Goal: Task Accomplishment & Management: Complete application form

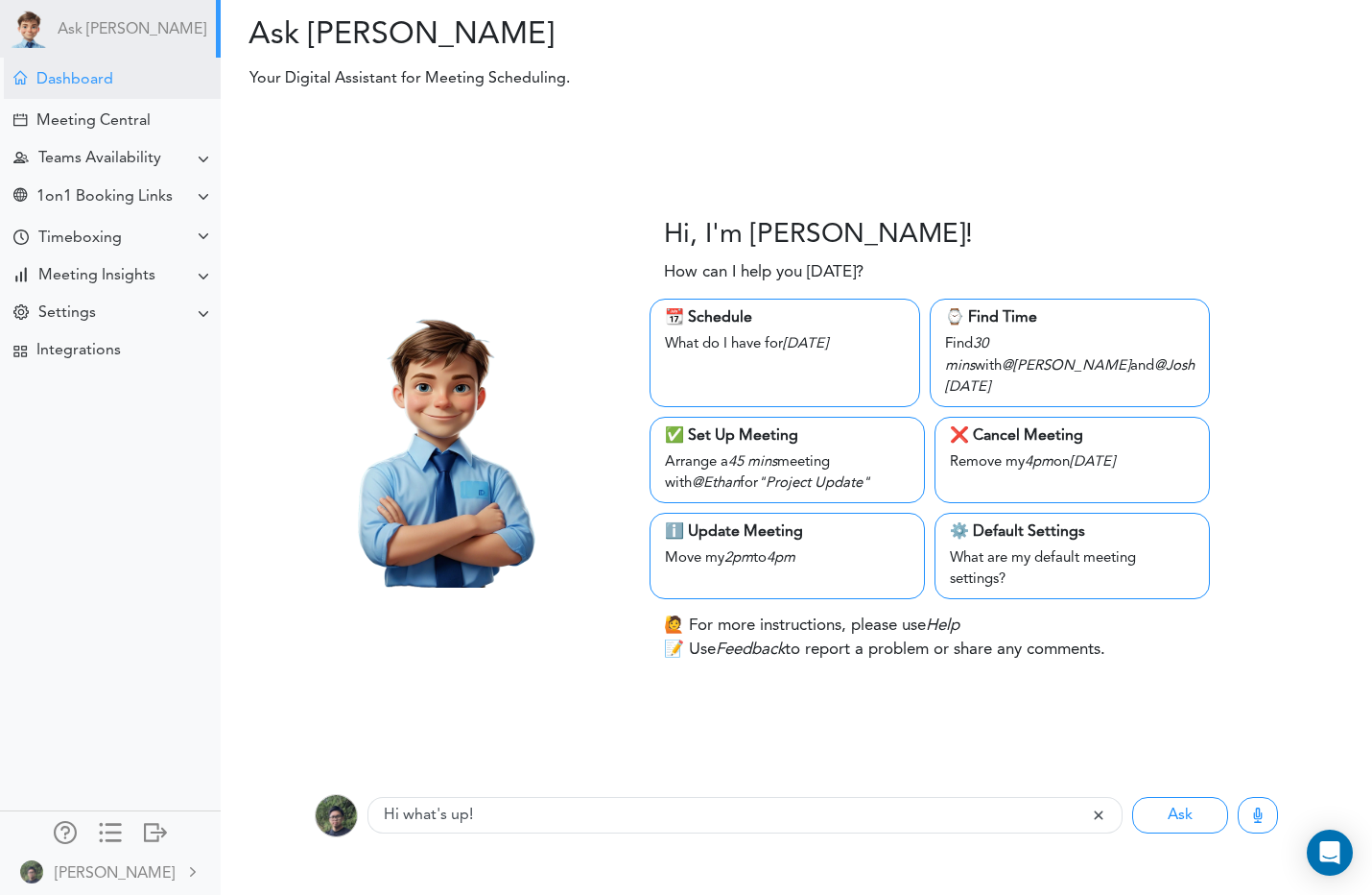
click at [129, 84] on div "Dashboard" at bounding box center [112, 78] width 217 height 41
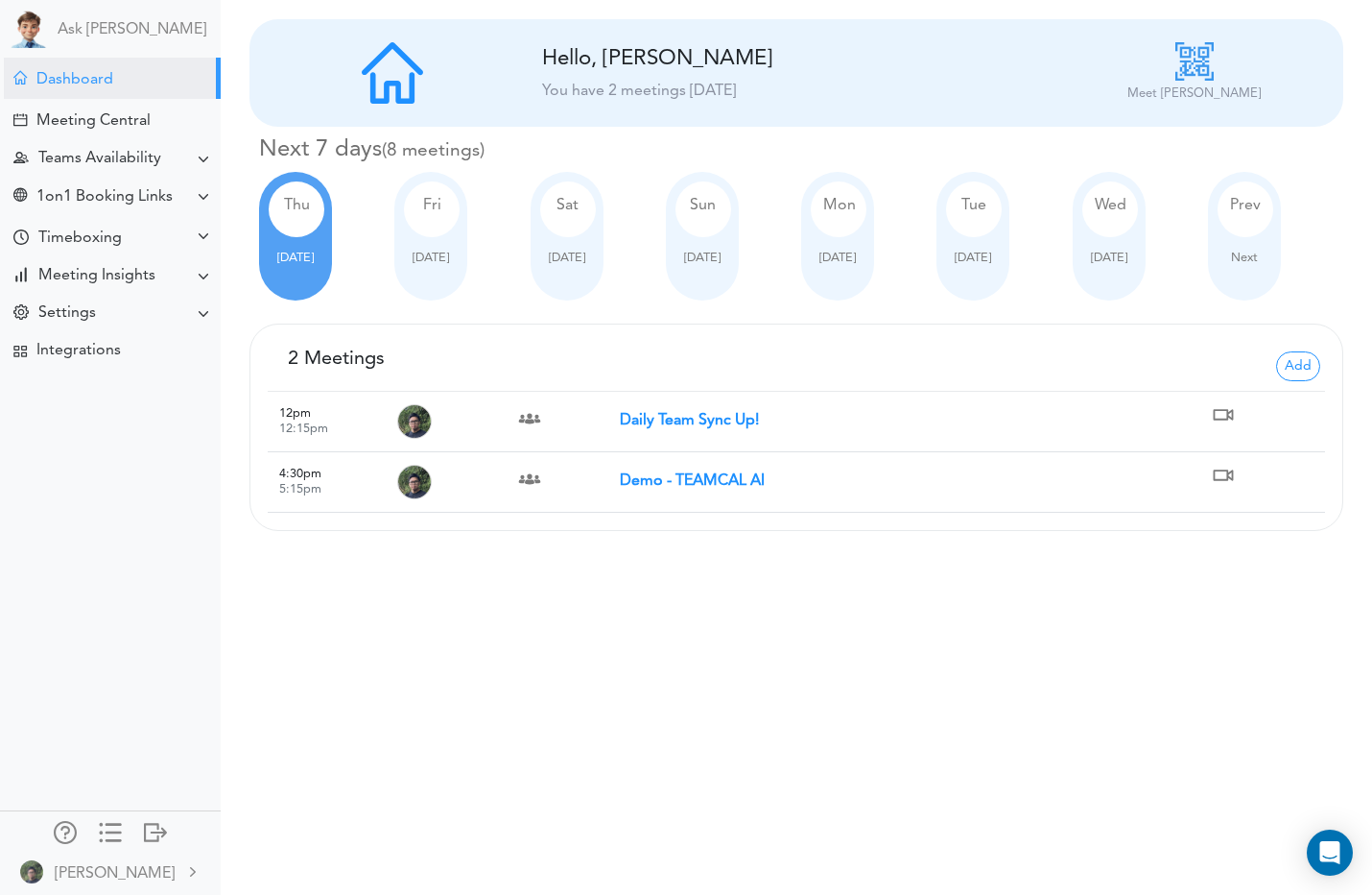
click at [710, 414] on strong "Daily Team Sync Up!" at bounding box center [688, 420] width 139 height 16
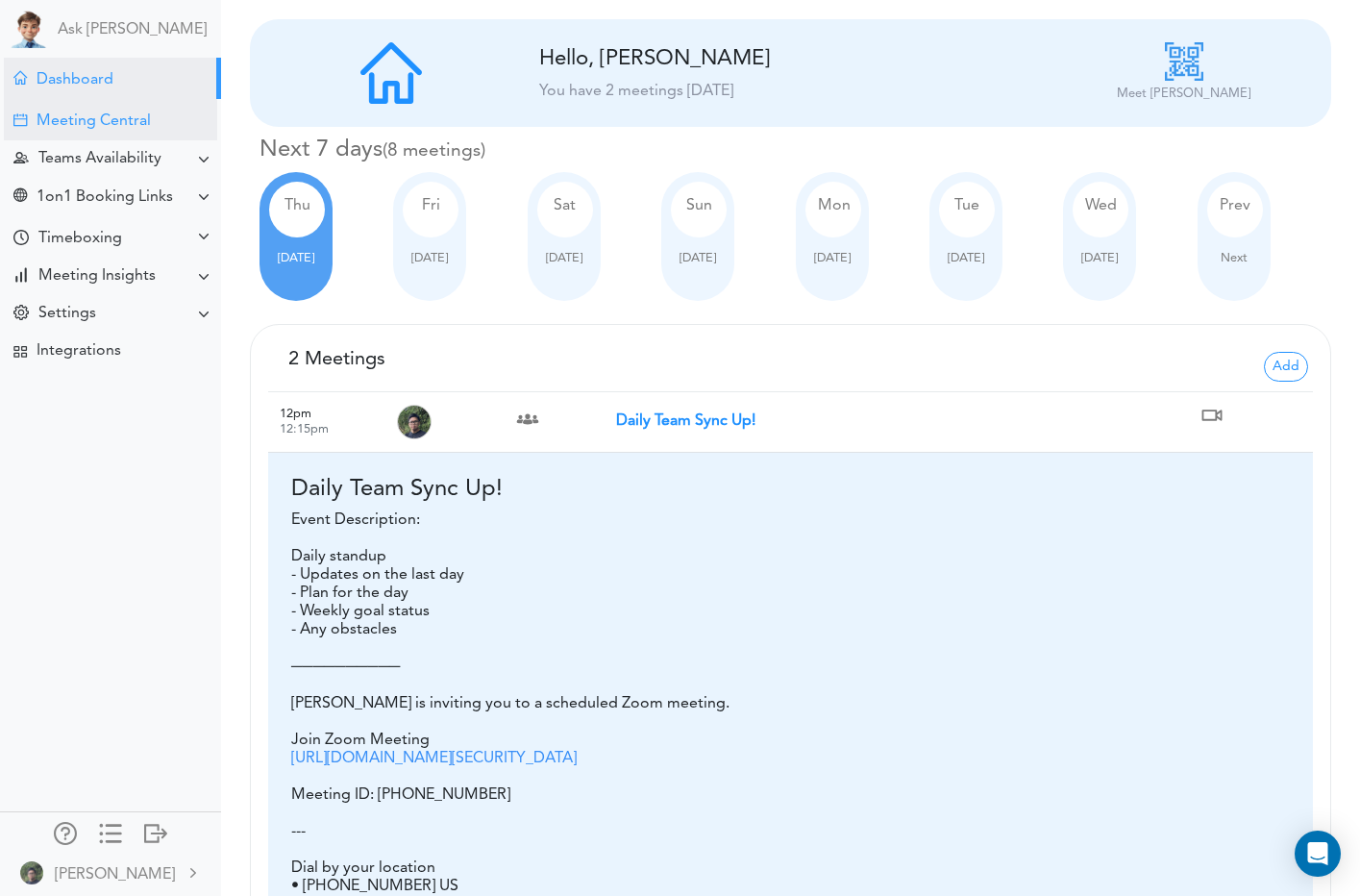
click at [44, 123] on div "Meeting Central" at bounding box center [93, 121] width 114 height 19
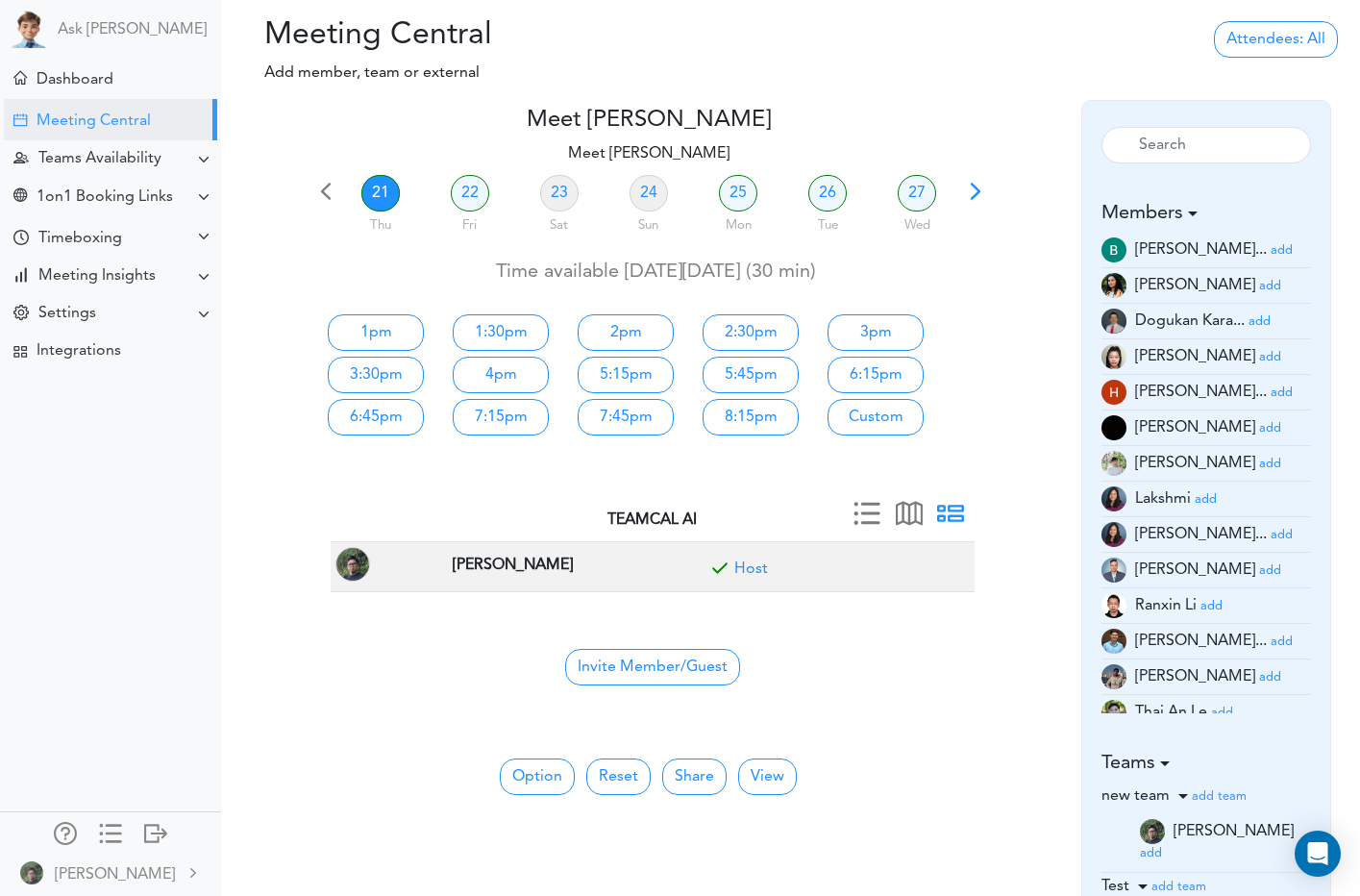
click at [1260, 291] on small "add" at bounding box center [1270, 285] width 22 height 13
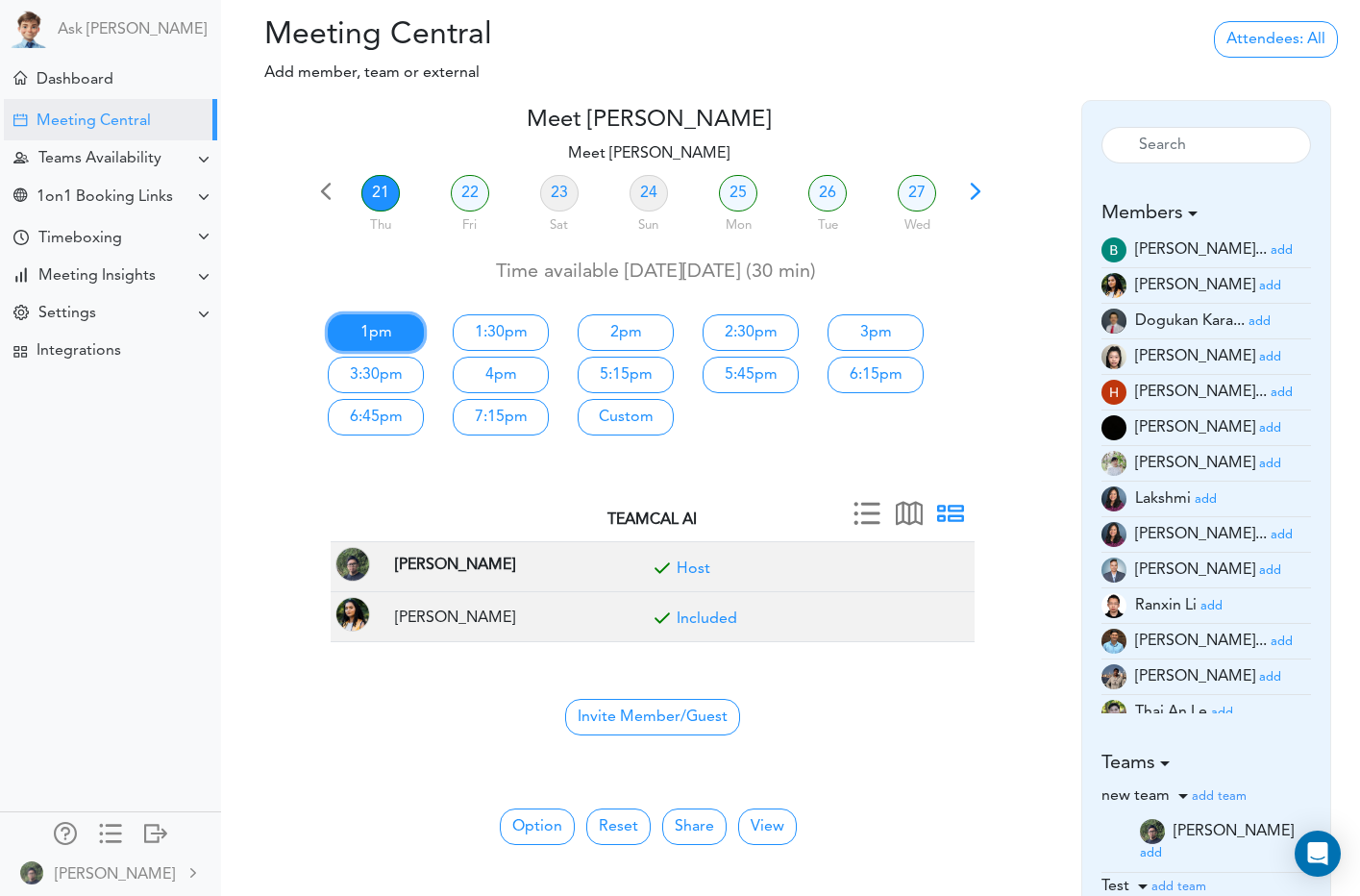
click at [372, 343] on link "1pm" at bounding box center [375, 332] width 96 height 36
type input "Meet [PERSON_NAME]"
type input "[URL][DOMAIN_NAME][SECURITY_DATA]"
type input "[DATE]T13:00"
type input "[DATE]T13:30"
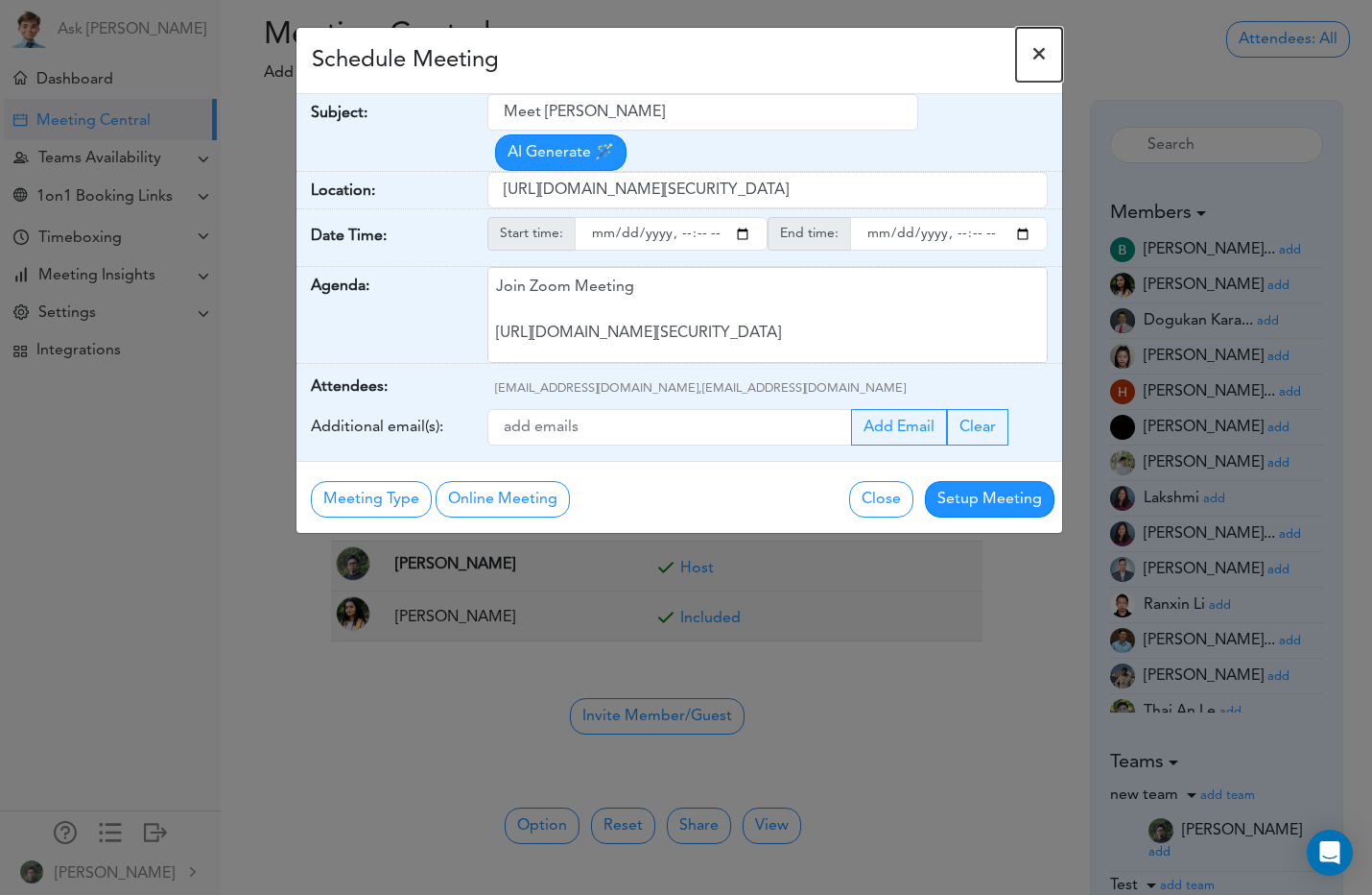
click at [1026, 54] on button "×" at bounding box center [1038, 54] width 46 height 54
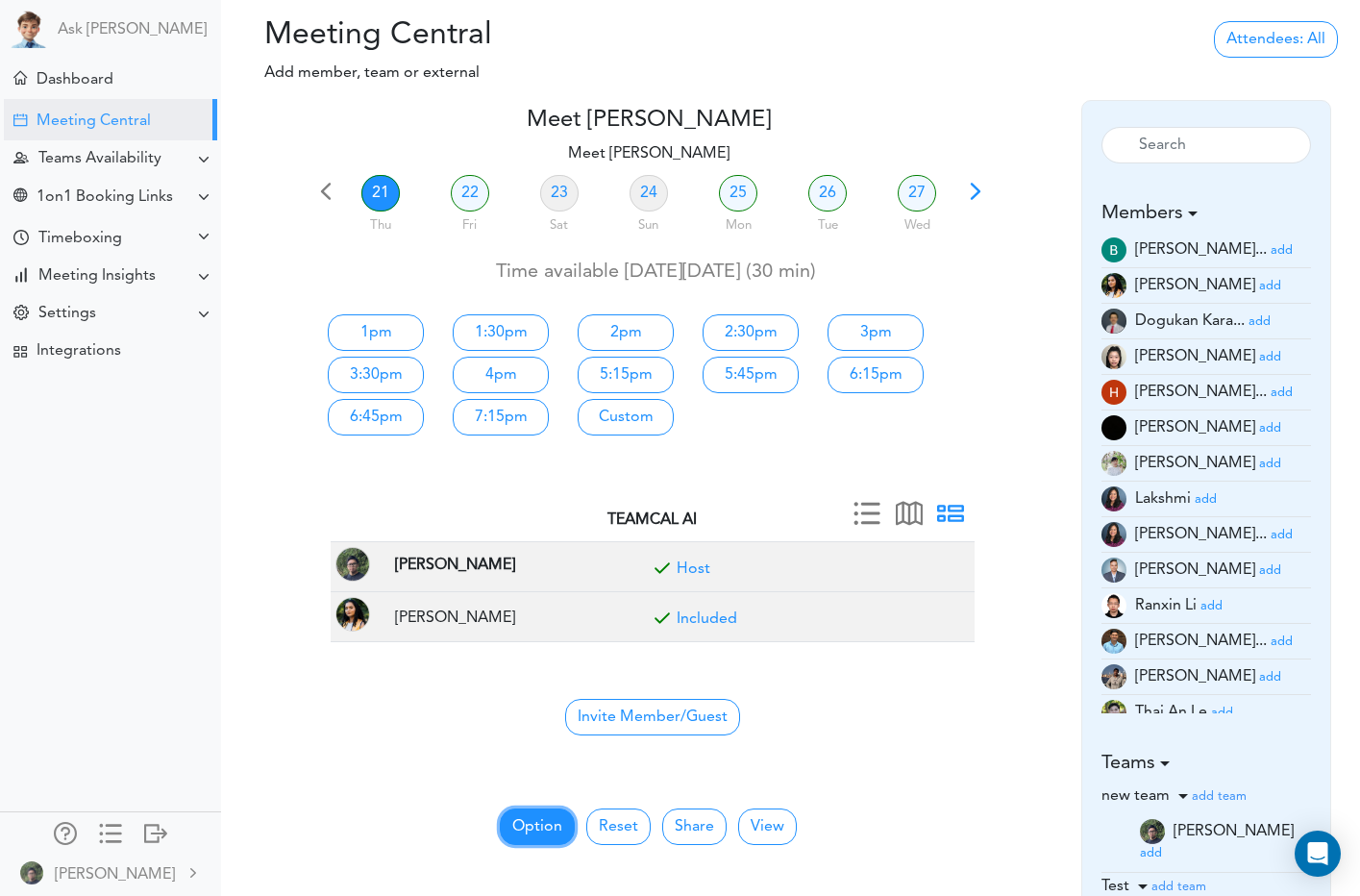
click at [526, 814] on button "Option" at bounding box center [537, 826] width 75 height 36
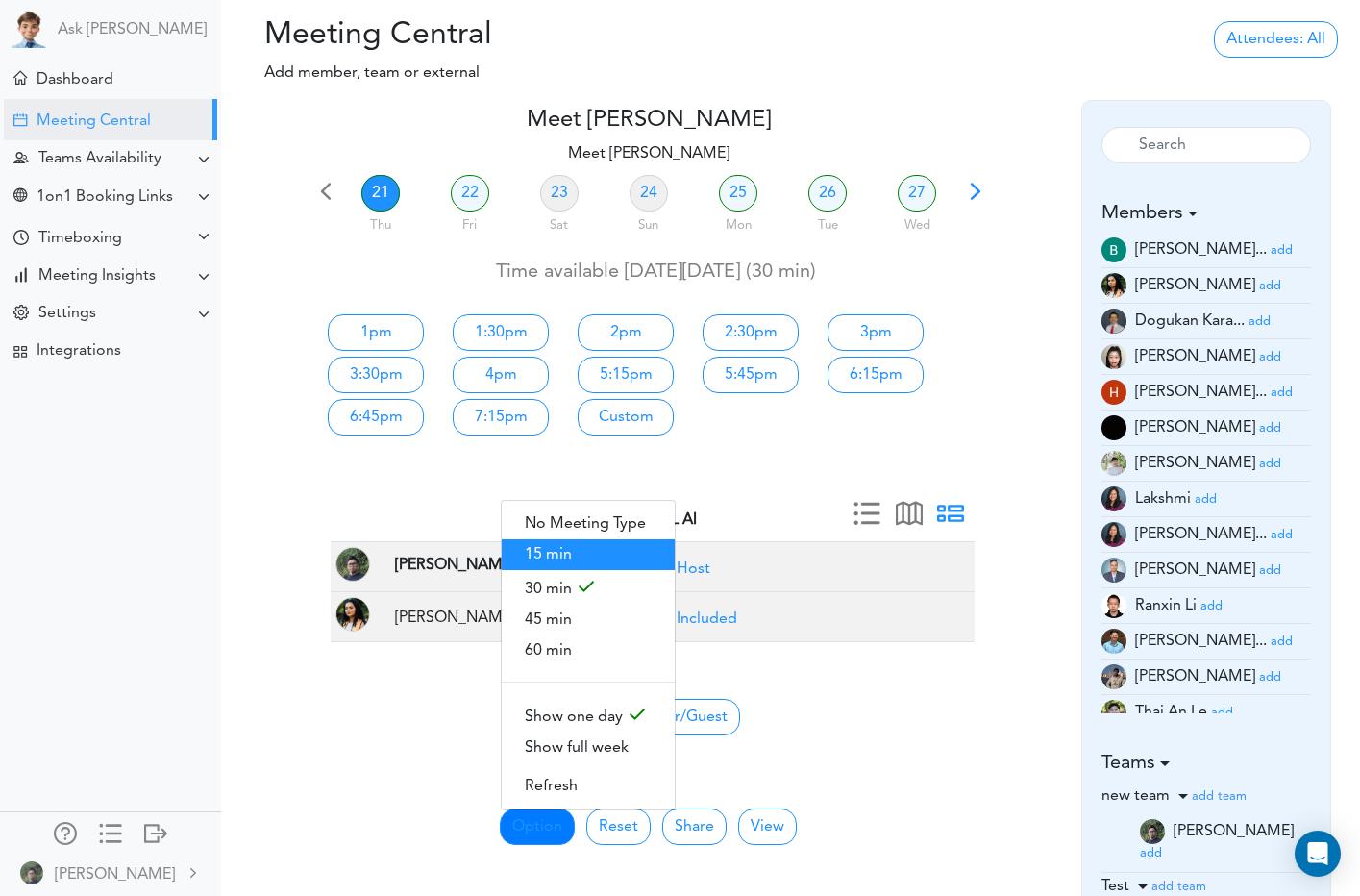
click at [564, 549] on span "15 min" at bounding box center [588, 555] width 173 height 31
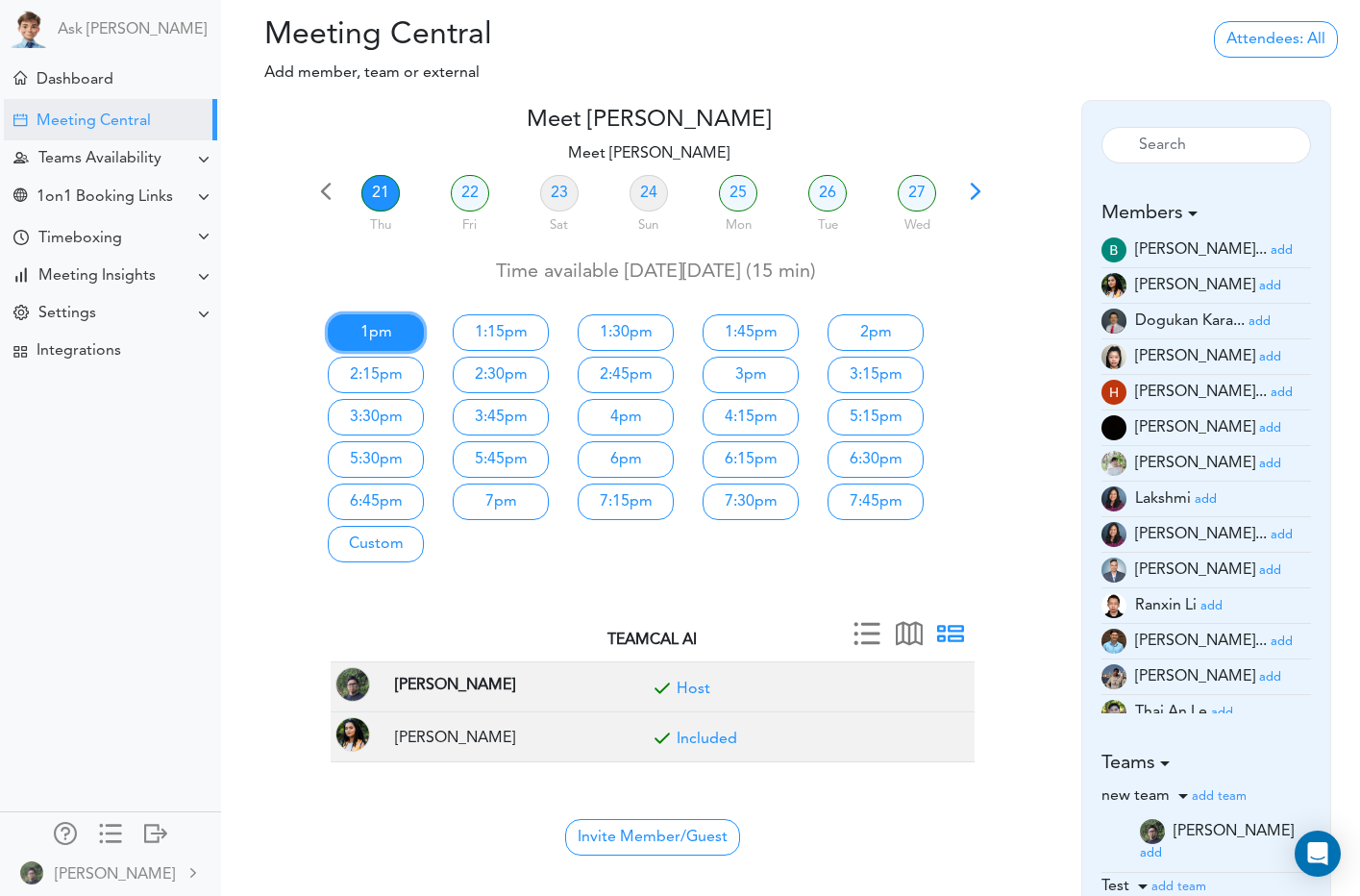
click at [396, 335] on link "1pm" at bounding box center [375, 332] width 96 height 36
type input "Meet [PERSON_NAME]"
type input "[URL][DOMAIN_NAME][SECURITY_DATA]"
type input "[DATE]T13:00"
type input "[DATE]T13:15"
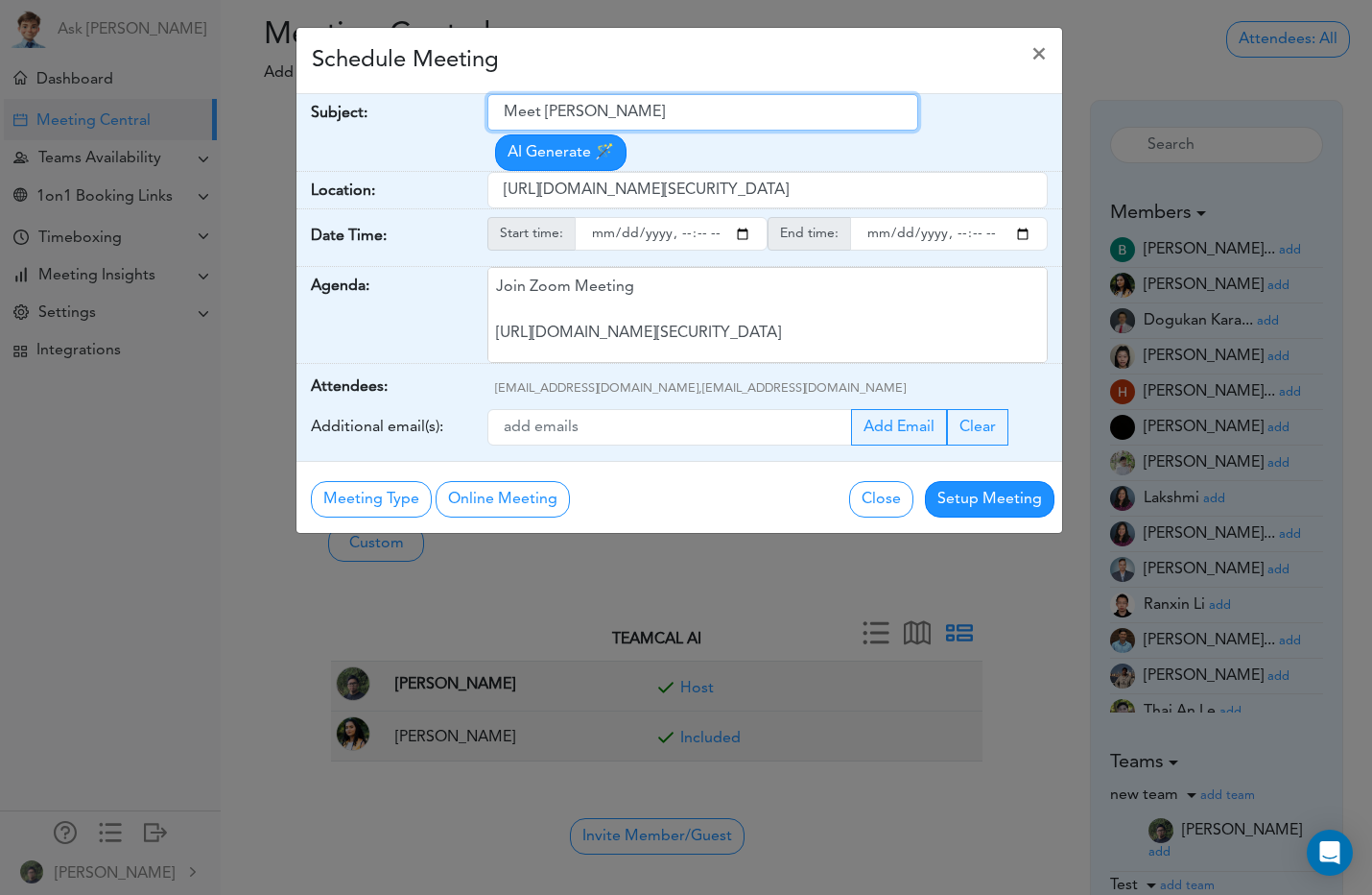
drag, startPoint x: 653, startPoint y: 112, endPoint x: 279, endPoint y: 186, distance: 381.3
click at [279, 186] on div "Schedule Meeting × Your Name: (required) [GEOGRAPHIC_DATA] Email: (required) [E…" at bounding box center [686, 448] width 1372 height 895
type input "Electron OAuth"
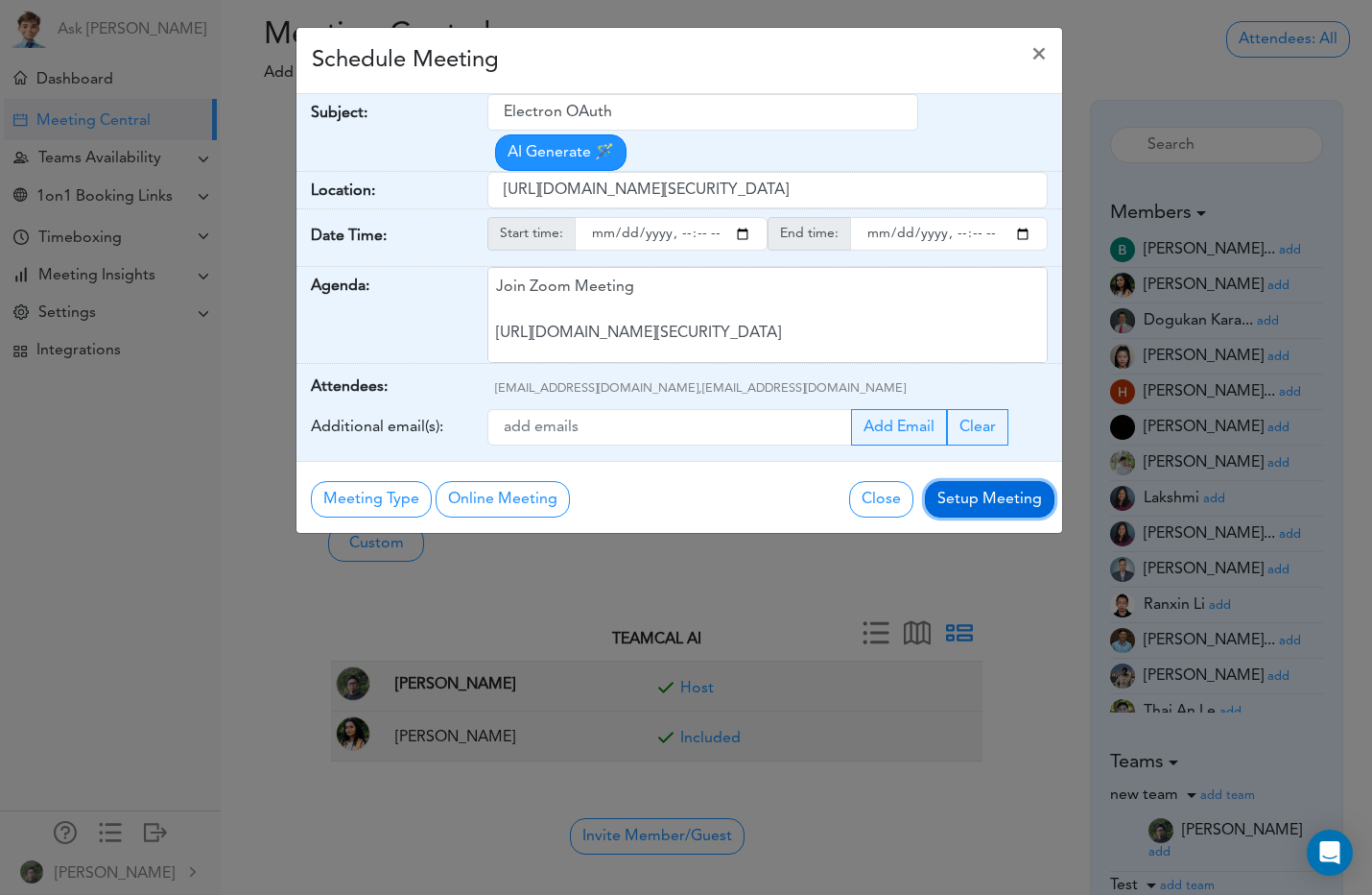
click at [977, 493] on button "Setup Meeting" at bounding box center [989, 498] width 129 height 36
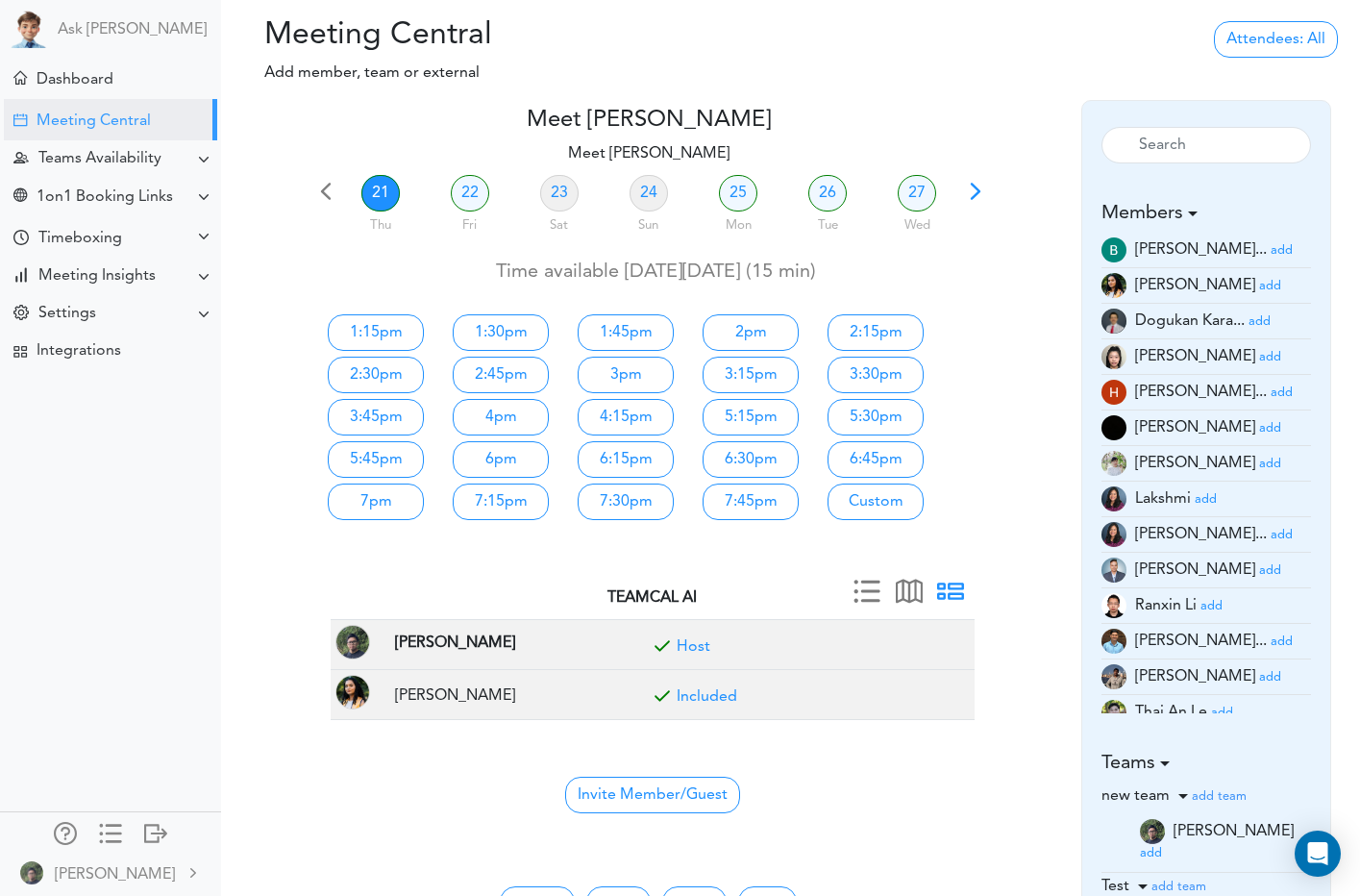
click at [1260, 577] on small "add" at bounding box center [1270, 570] width 22 height 13
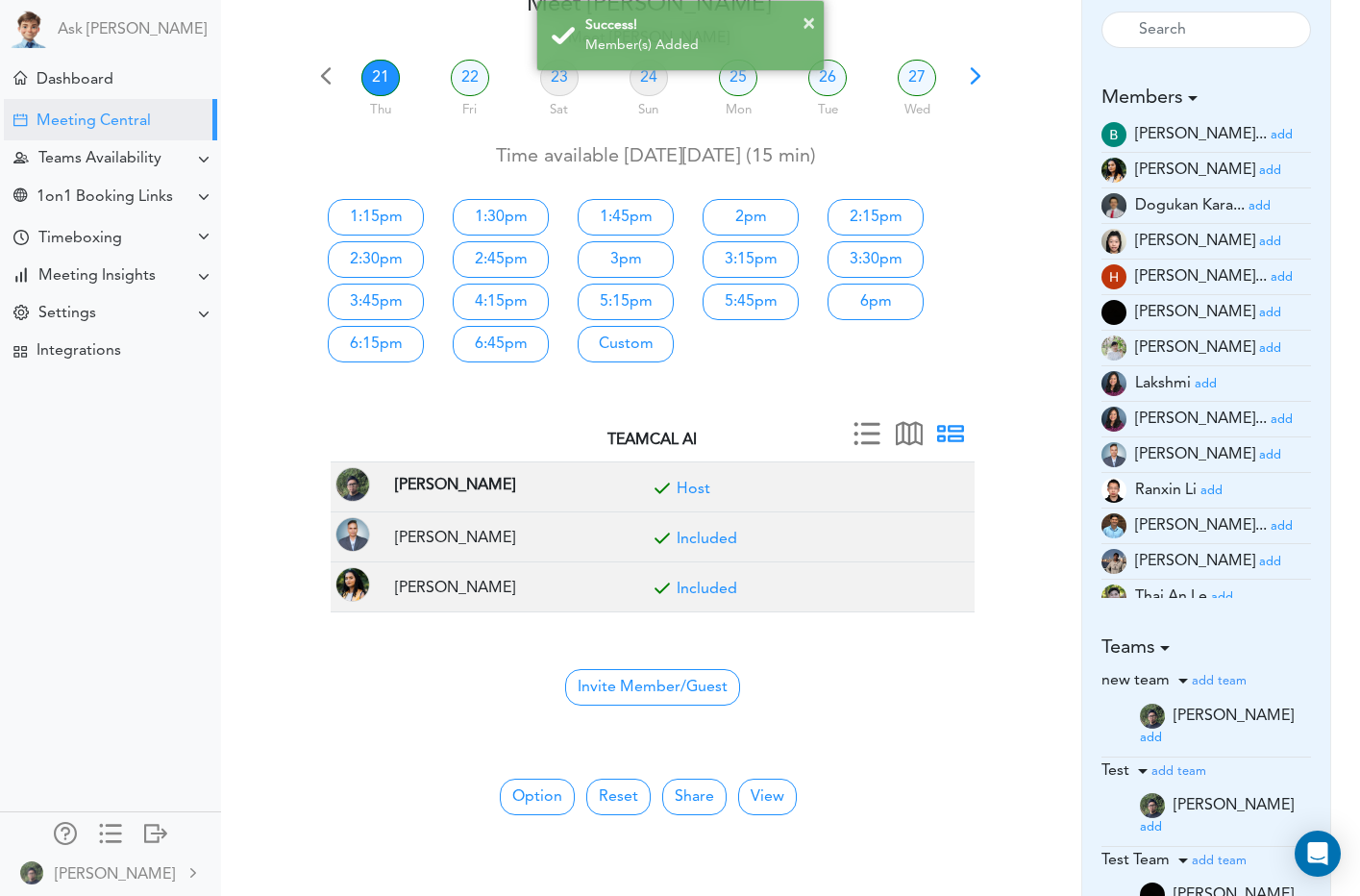
scroll to position [192, 0]
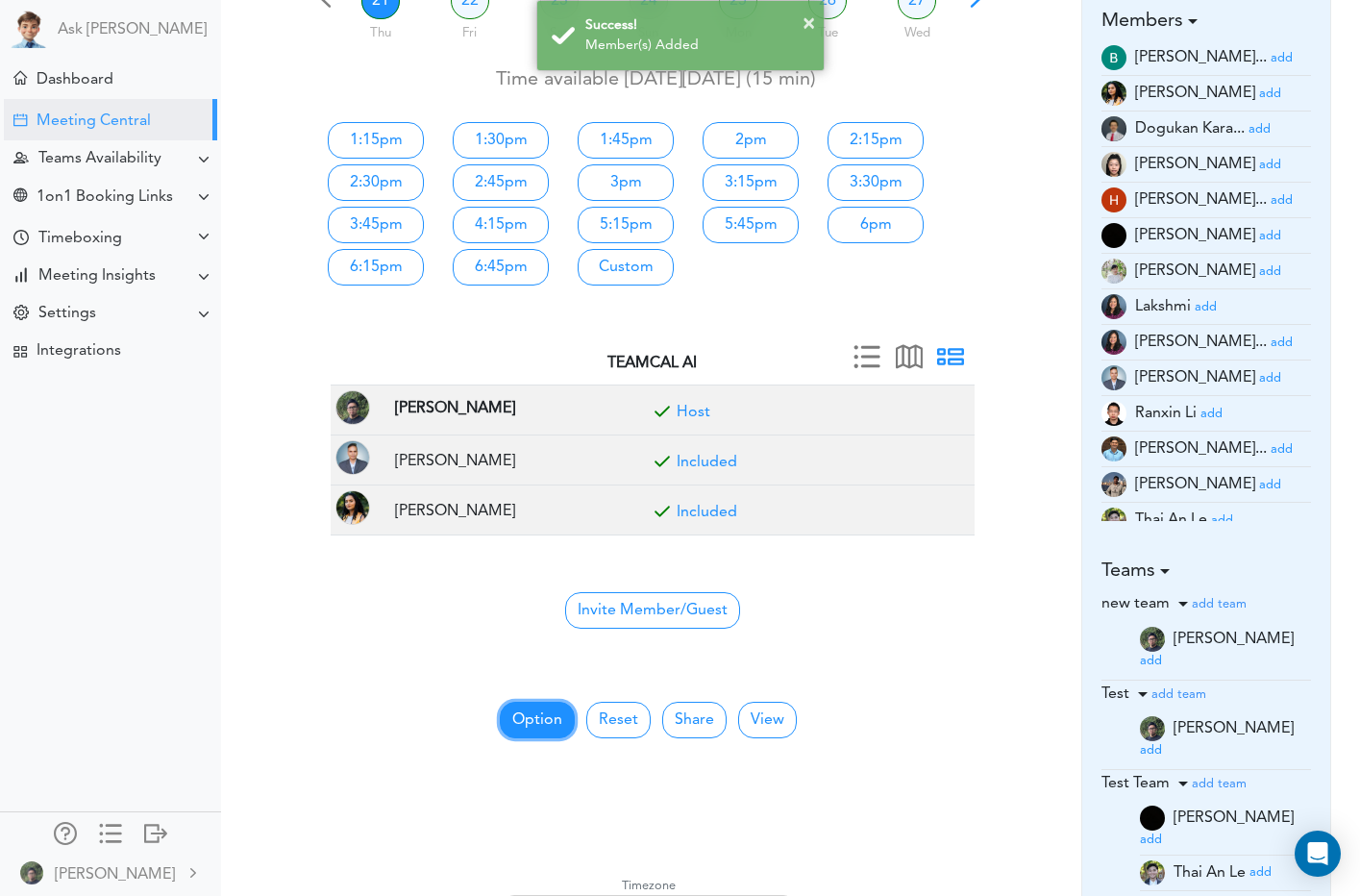
click at [536, 722] on button "Option" at bounding box center [537, 719] width 75 height 36
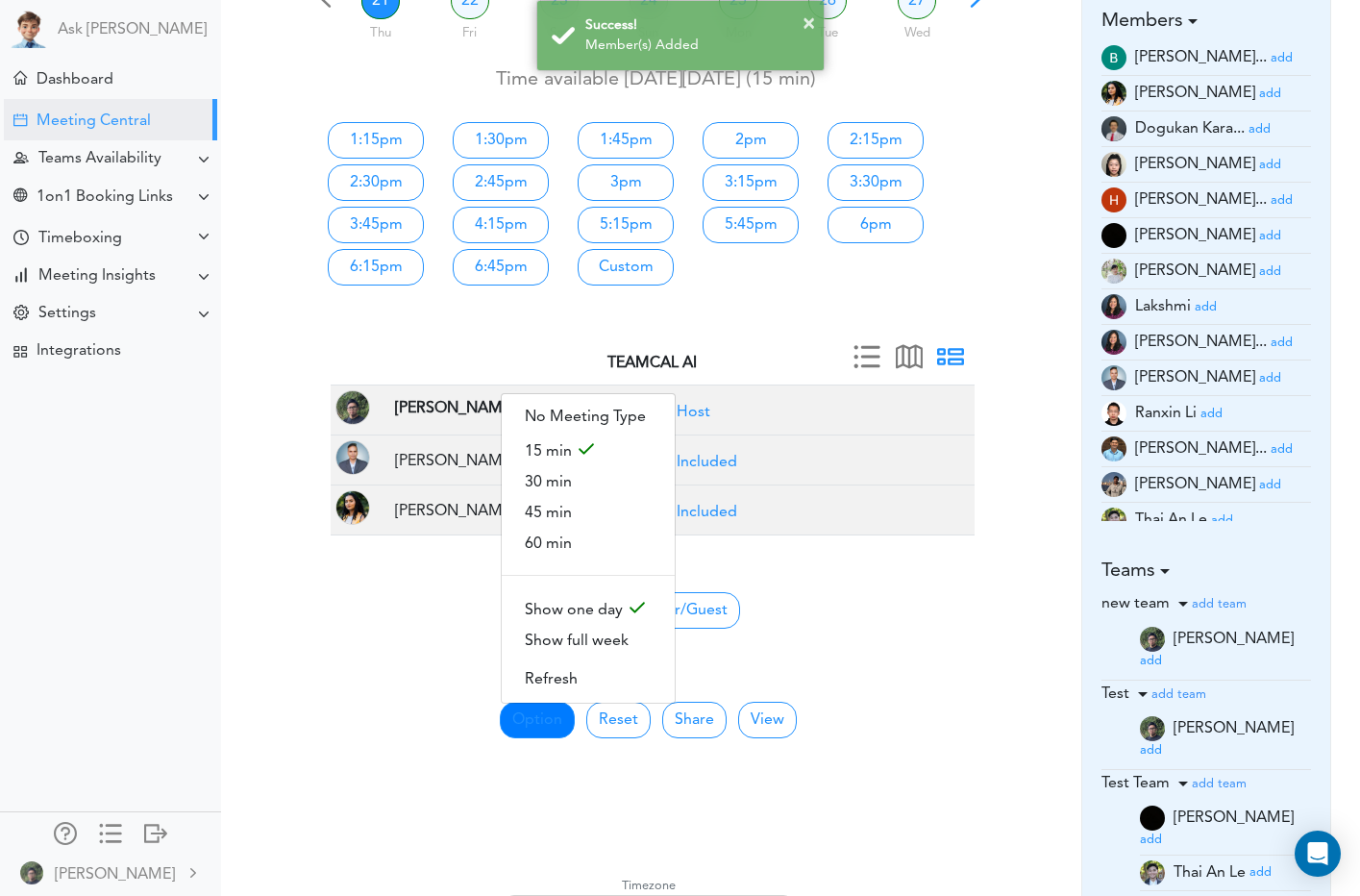
click at [402, 623] on td "Invite Member/Guest" at bounding box center [652, 608] width 644 height 63
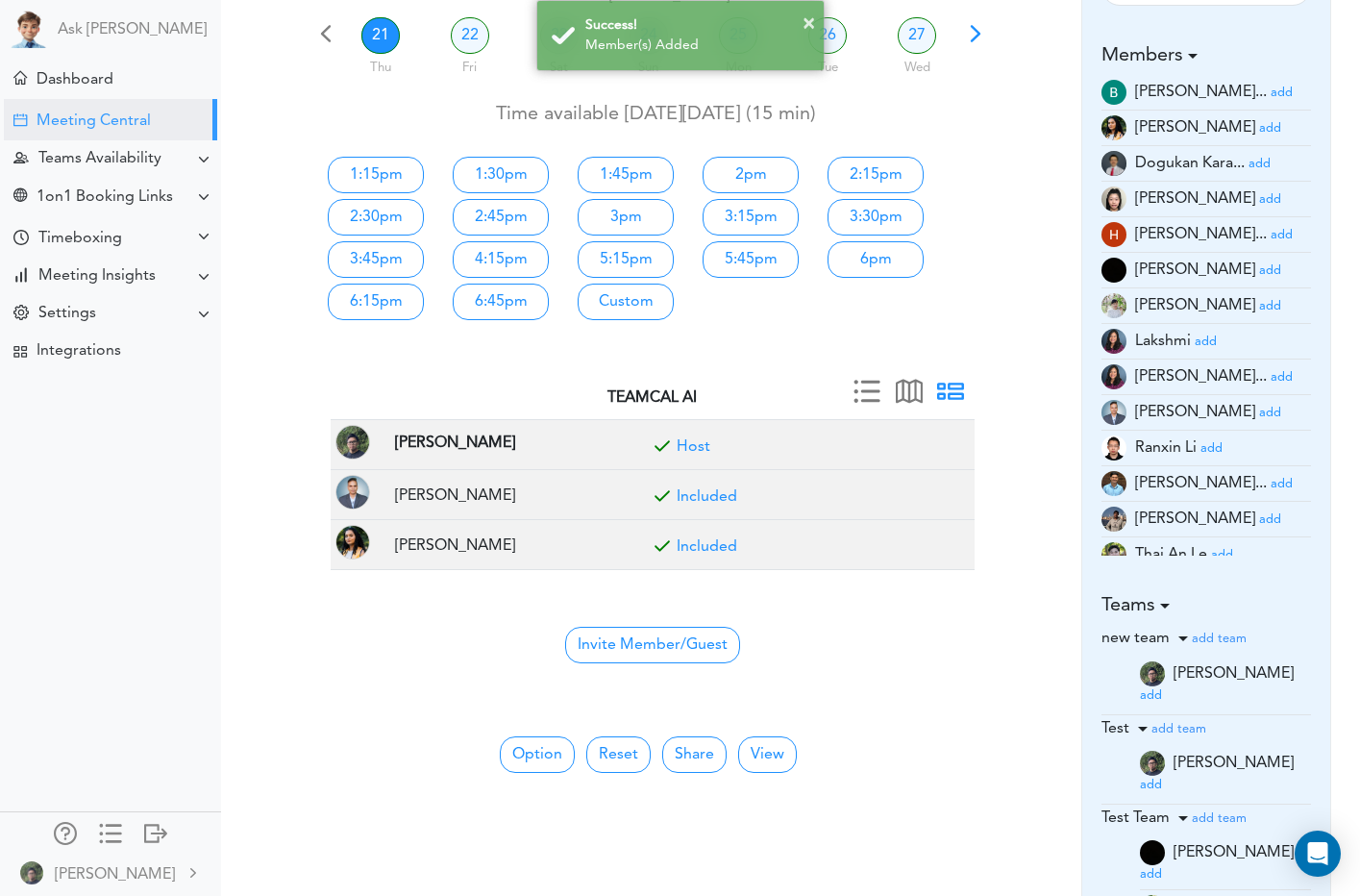
scroll to position [0, 0]
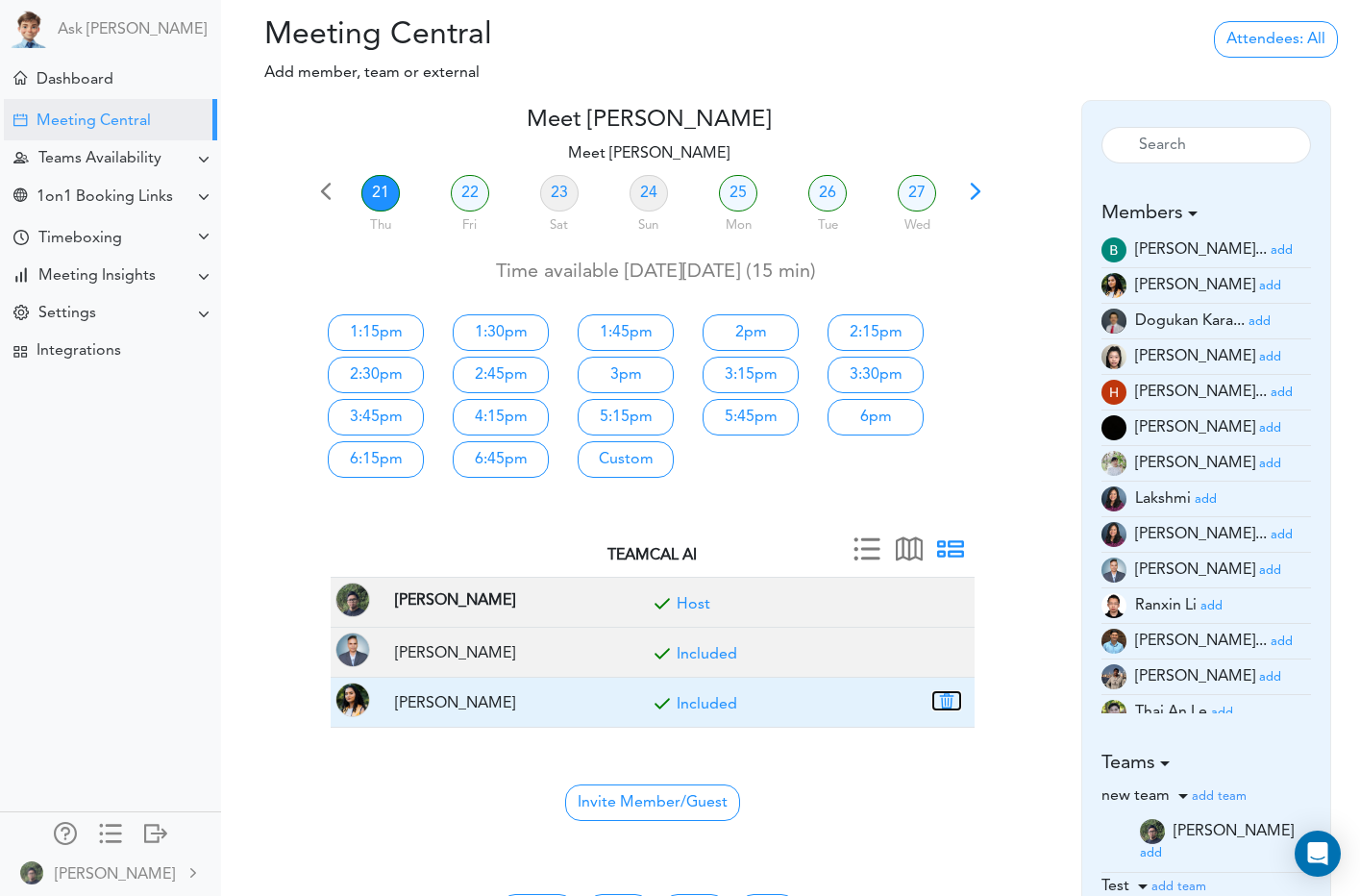
click at [947, 695] on button "button" at bounding box center [947, 700] width 27 height 18
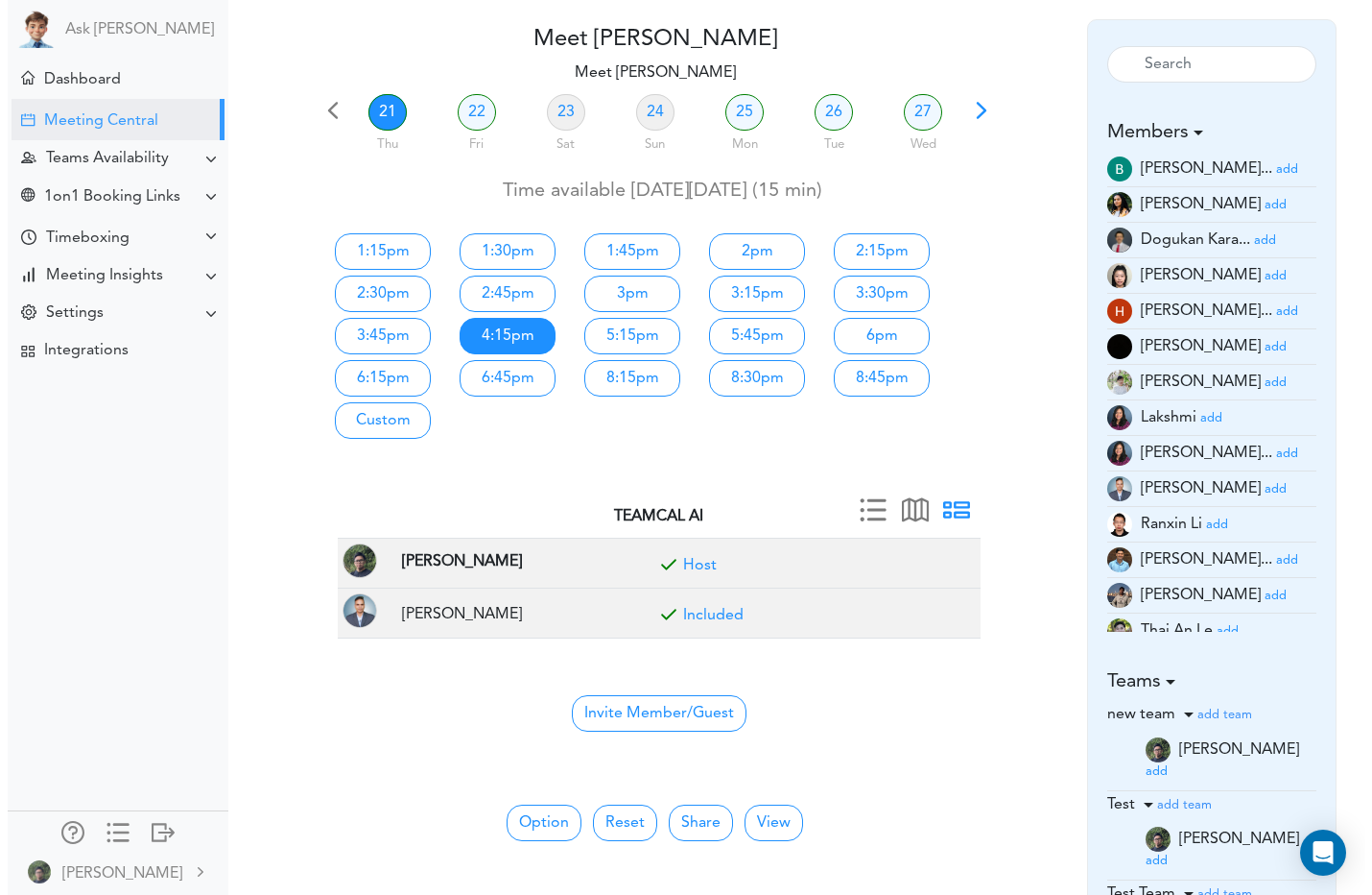
scroll to position [96, 0]
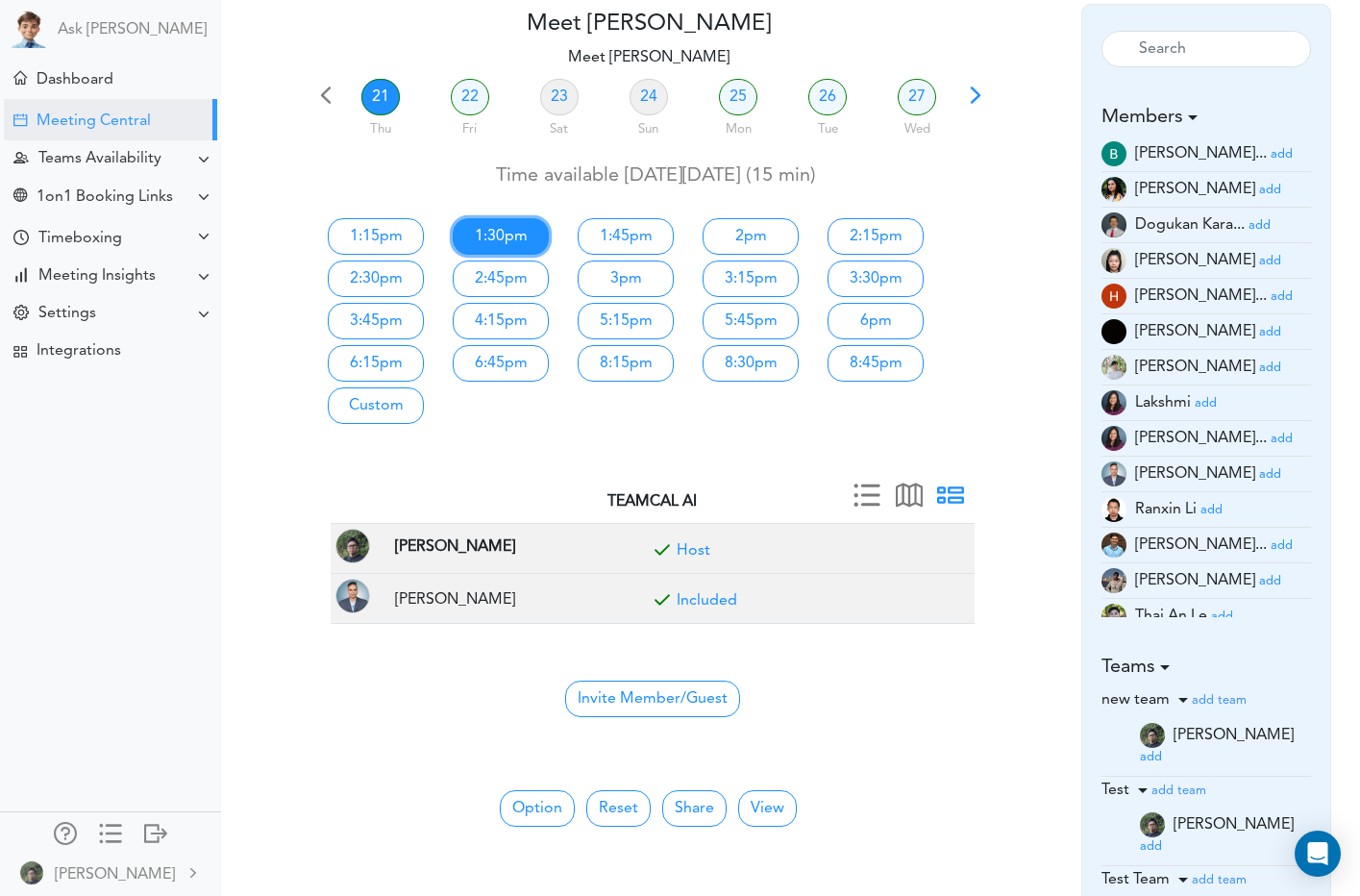
click at [488, 242] on link "1:30pm" at bounding box center [501, 236] width 96 height 36
type input "Meet [PERSON_NAME]"
type input "[URL][DOMAIN_NAME][SECURITY_DATA]"
type input "[DATE]T13:30"
type input "[DATE]T13:45"
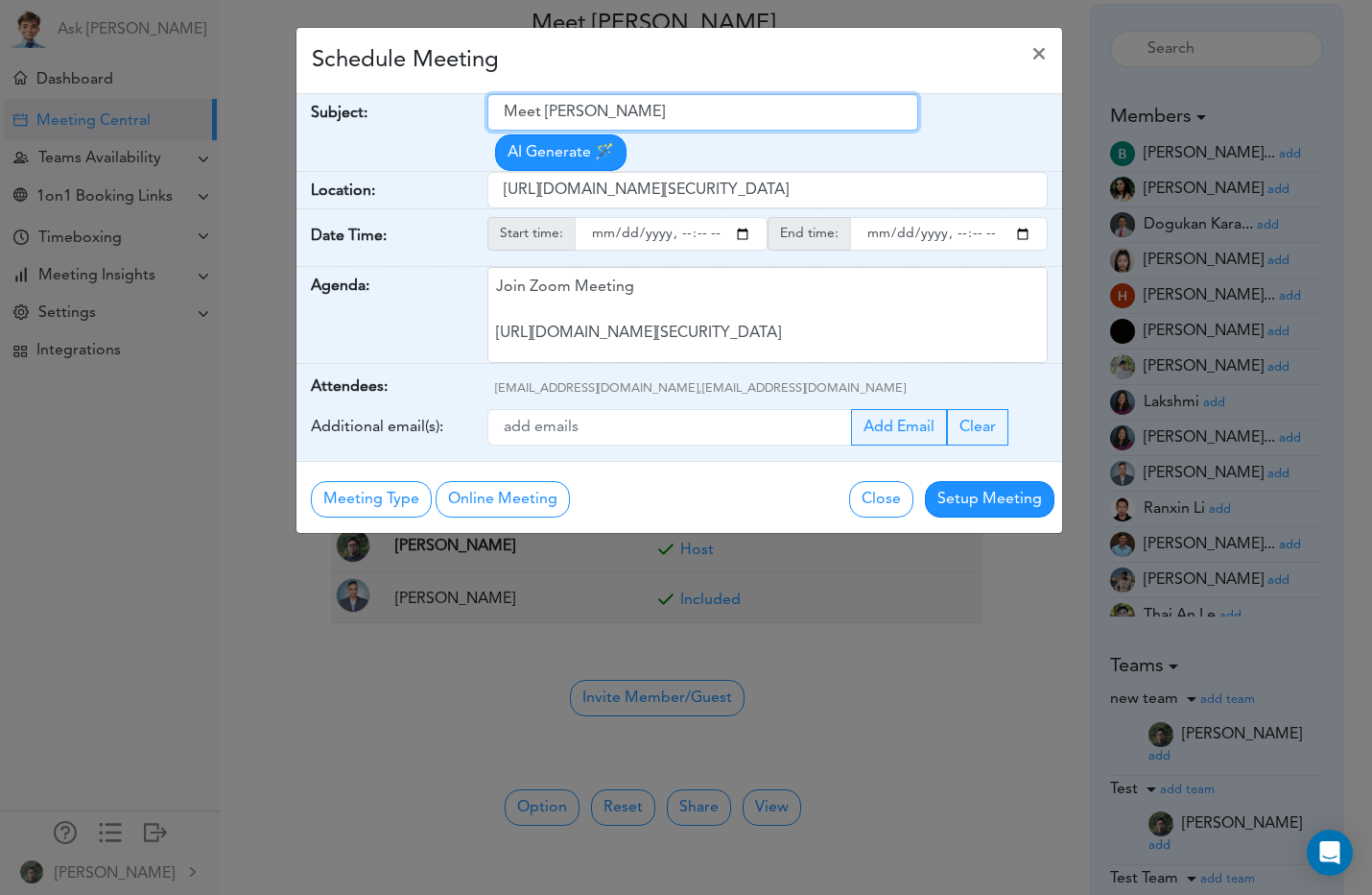
drag, startPoint x: 672, startPoint y: 112, endPoint x: 451, endPoint y: 110, distance: 221.0
click at [405, 114] on div "Subject: Meet [PERSON_NAME] Generate 🪄" at bounding box center [679, 133] width 765 height 78
click at [654, 115] on input "Meet [PERSON_NAME]" at bounding box center [702, 112] width 431 height 36
drag, startPoint x: 537, startPoint y: 134, endPoint x: 348, endPoint y: 144, distance: 189.3
click at [349, 145] on div "Subject: Meet [PERSON_NAME] Generate 🪄" at bounding box center [679, 133] width 765 height 78
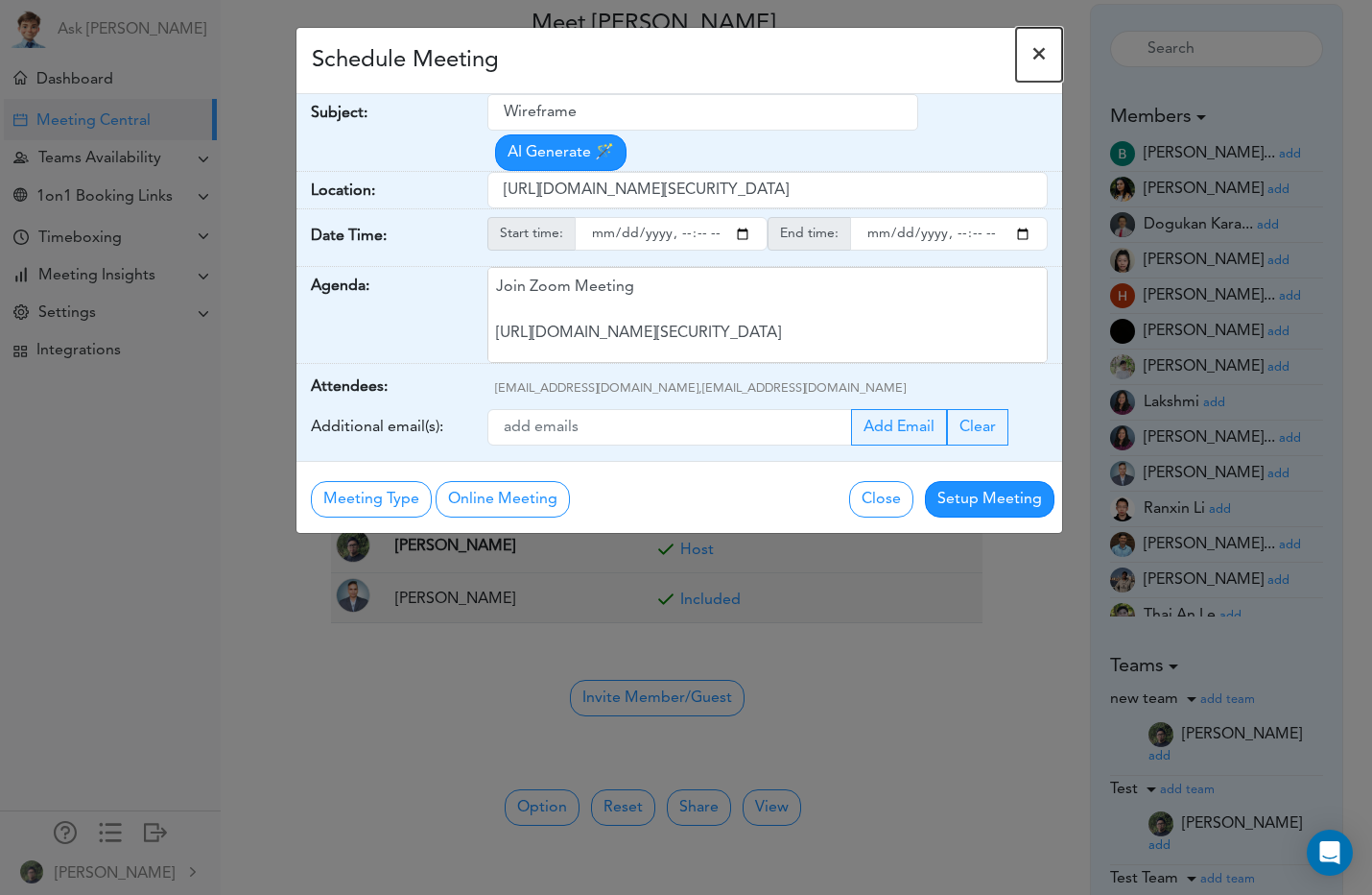
click at [1038, 54] on span "×" at bounding box center [1039, 54] width 16 height 23
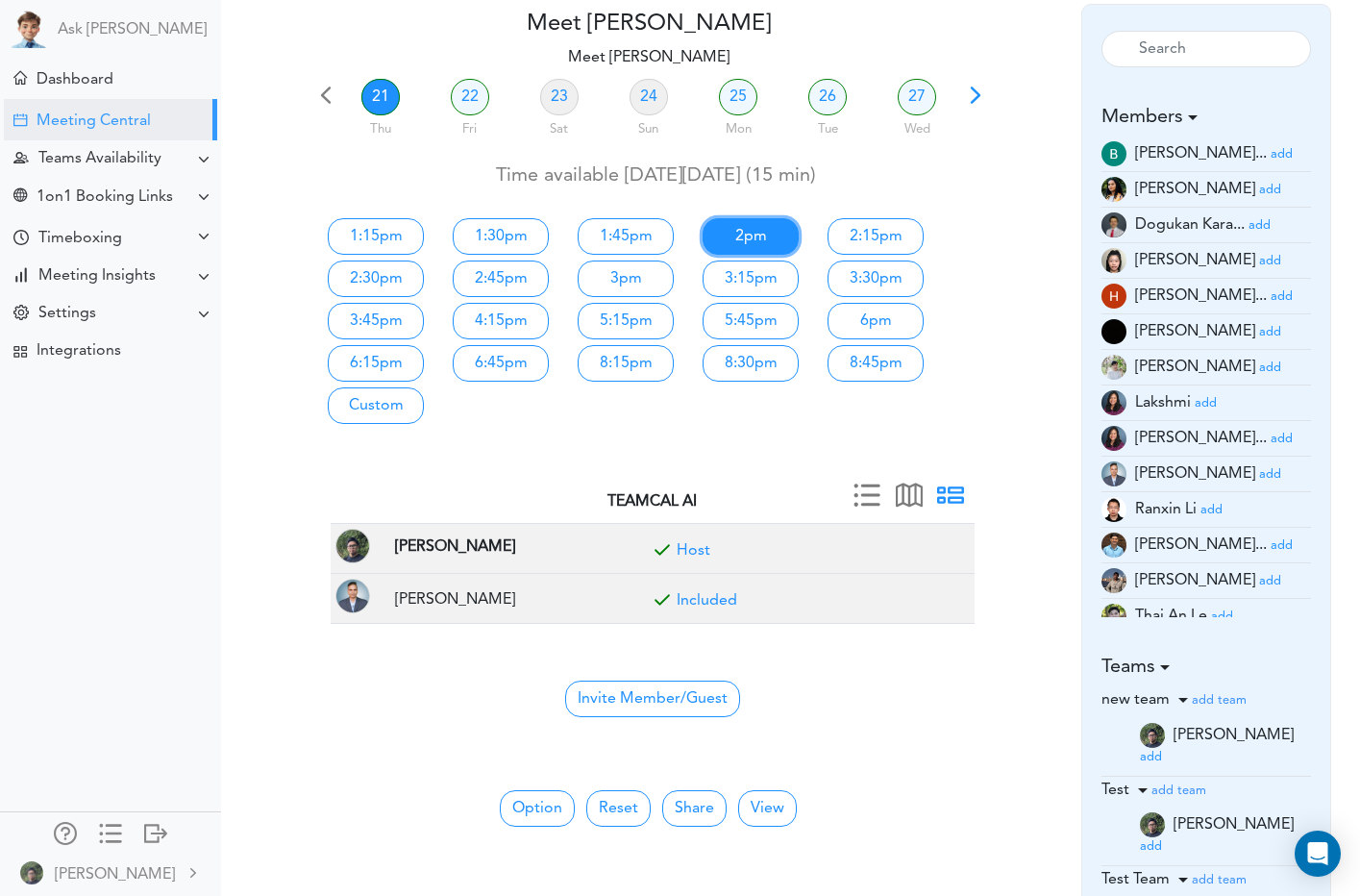
click at [750, 228] on link "2pm" at bounding box center [750, 236] width 96 height 36
type input "Meet [PERSON_NAME]"
type input "[URL][DOMAIN_NAME][SECURITY_DATA]"
type input "[DATE]T14:00"
type input "[DATE]T14:15"
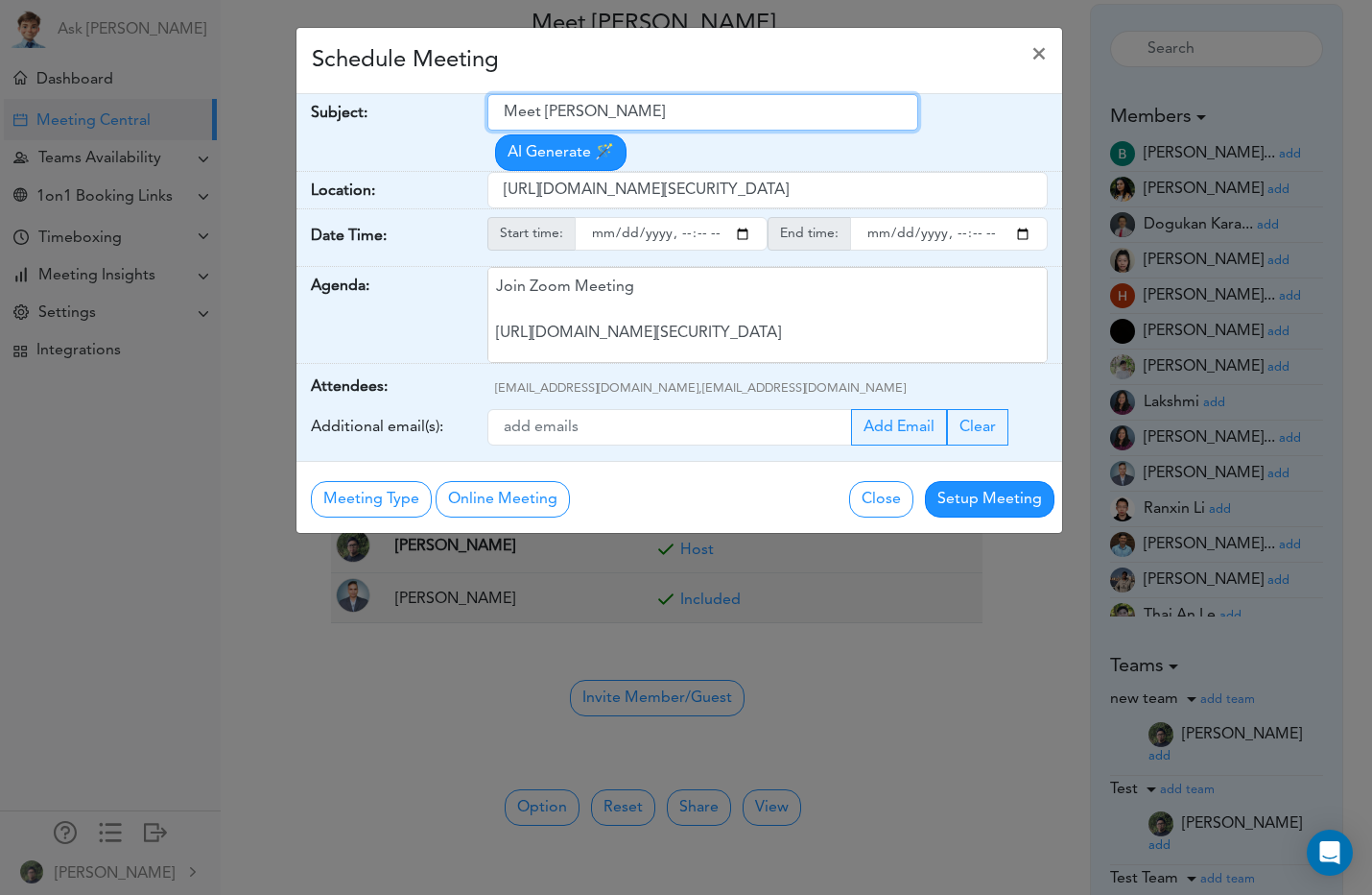
click at [654, 111] on input "Meet [PERSON_NAME]" at bounding box center [702, 112] width 431 height 36
click at [651, 116] on input "Meet [PERSON_NAME] for wireframe" at bounding box center [702, 112] width 431 height 36
drag, startPoint x: 660, startPoint y: 112, endPoint x: 450, endPoint y: 110, distance: 210.0
click at [452, 110] on div "Subject: Meet [PERSON_NAME] for wireframe AI Generate 🪄" at bounding box center [679, 133] width 765 height 78
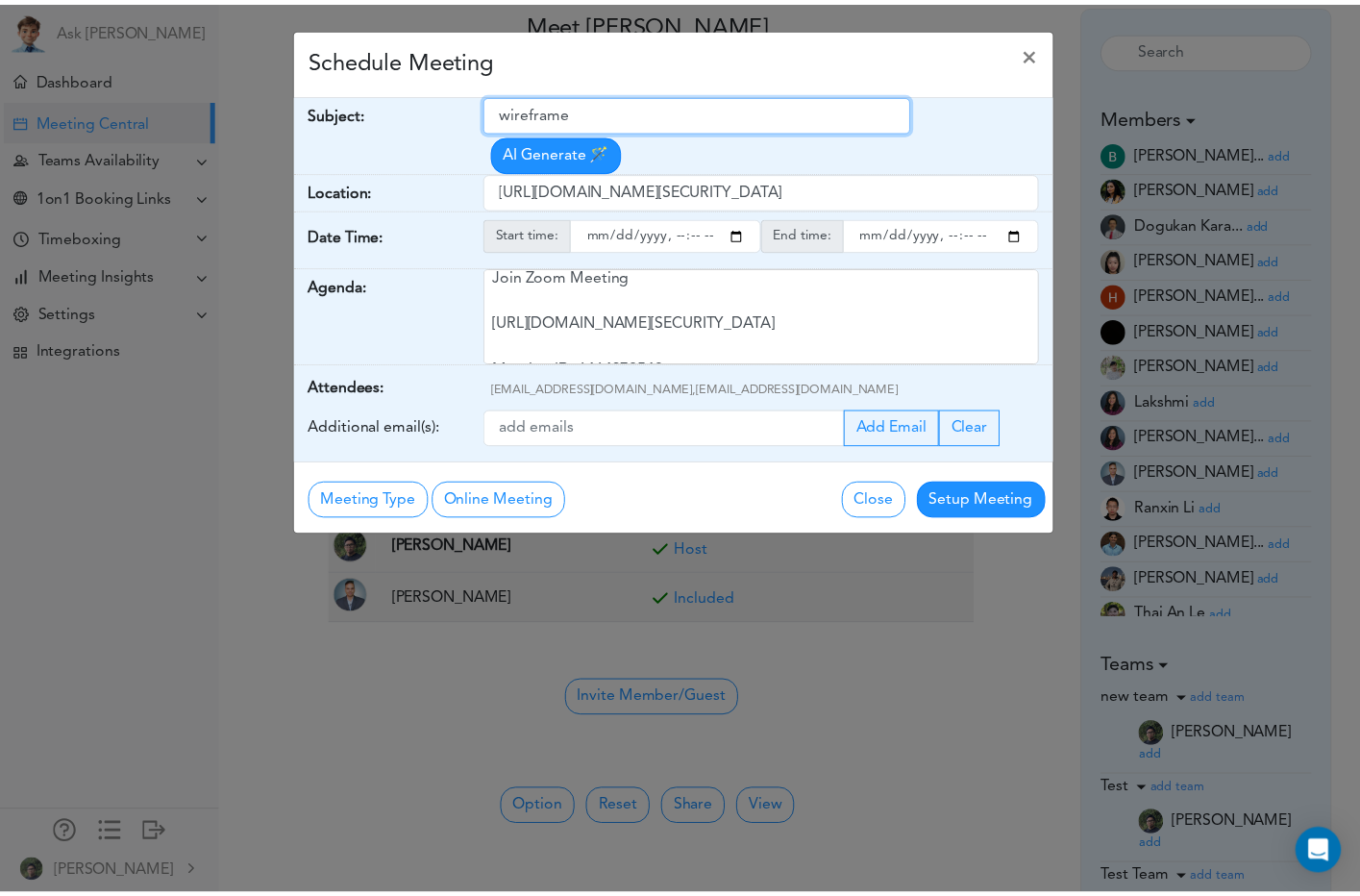
scroll to position [0, 0]
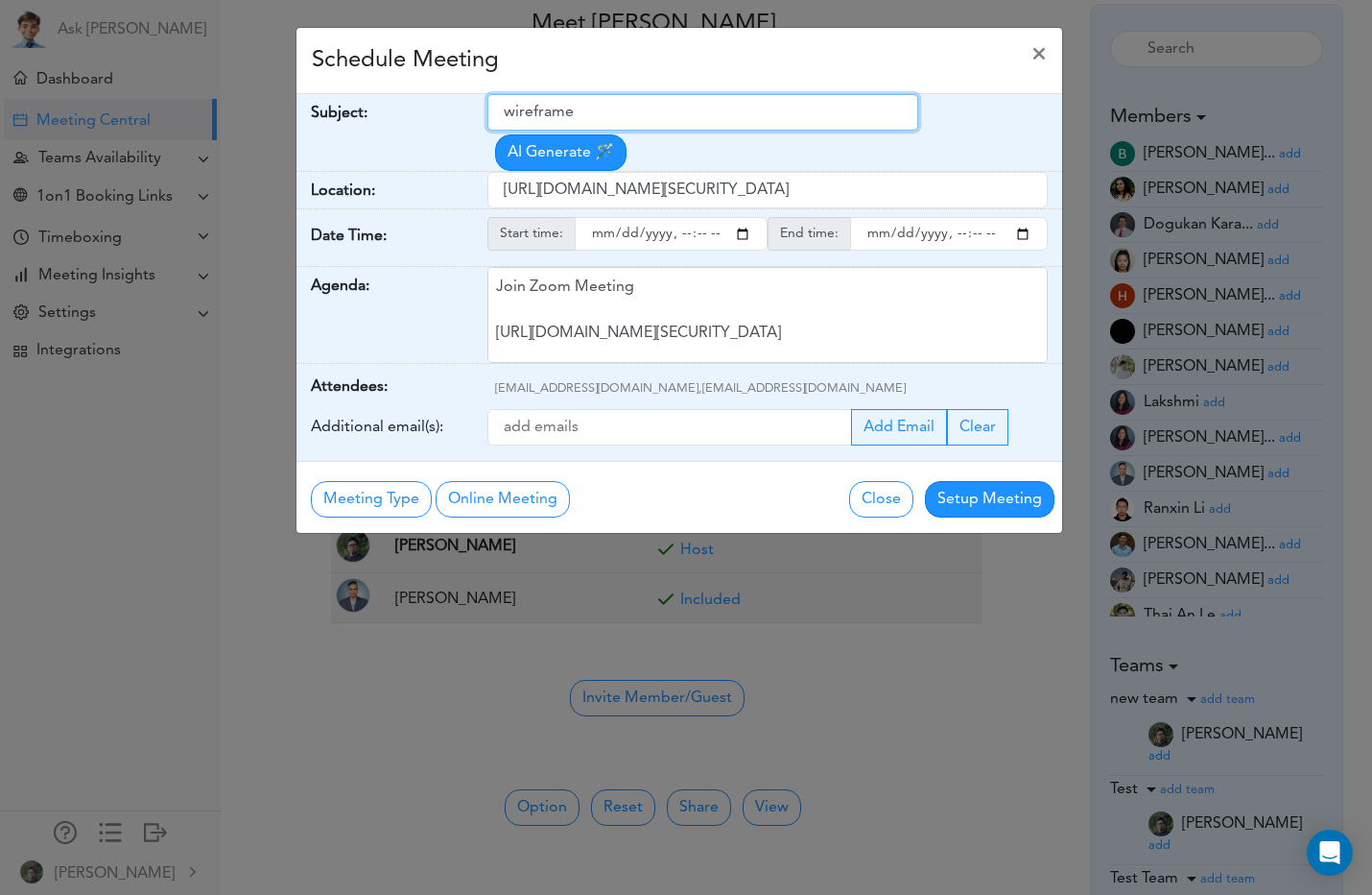
type input "wireframe"
click at [851, 60] on div "Schedule Meeting ×" at bounding box center [679, 61] width 765 height 66
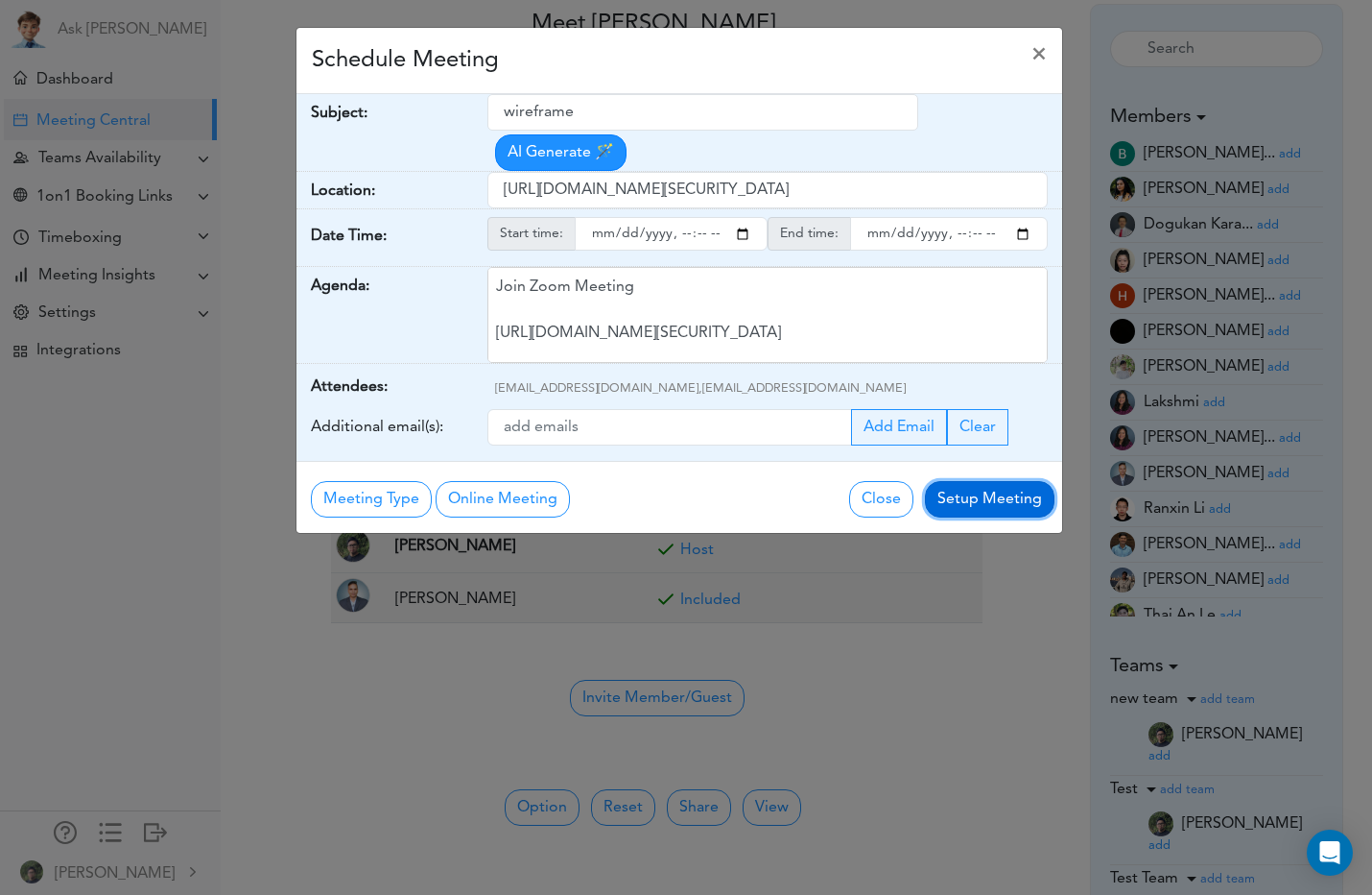
click at [1006, 501] on button "Setup Meeting" at bounding box center [989, 498] width 129 height 36
